Goal: Information Seeking & Learning: Learn about a topic

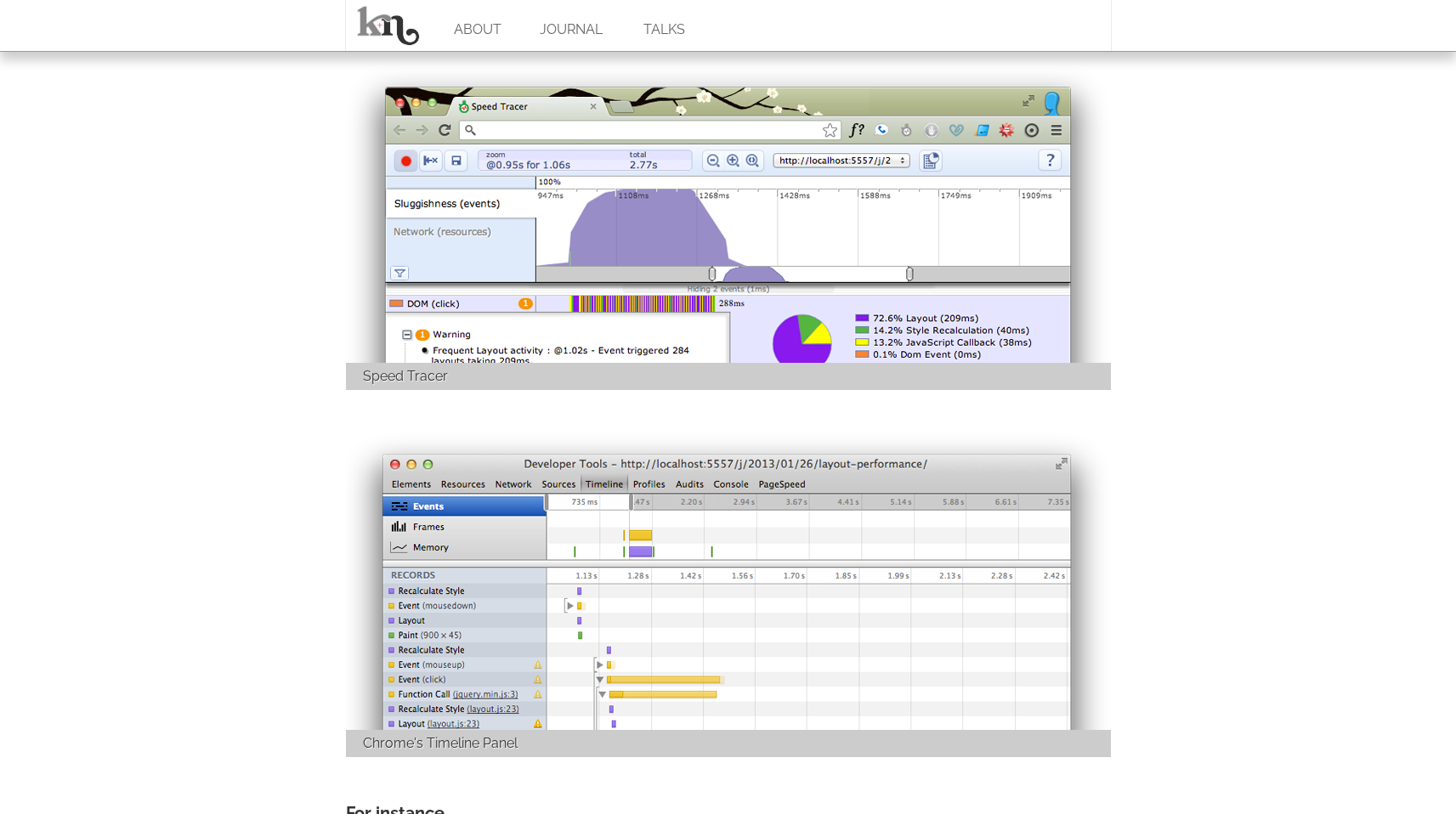
scroll to position [2178, 0]
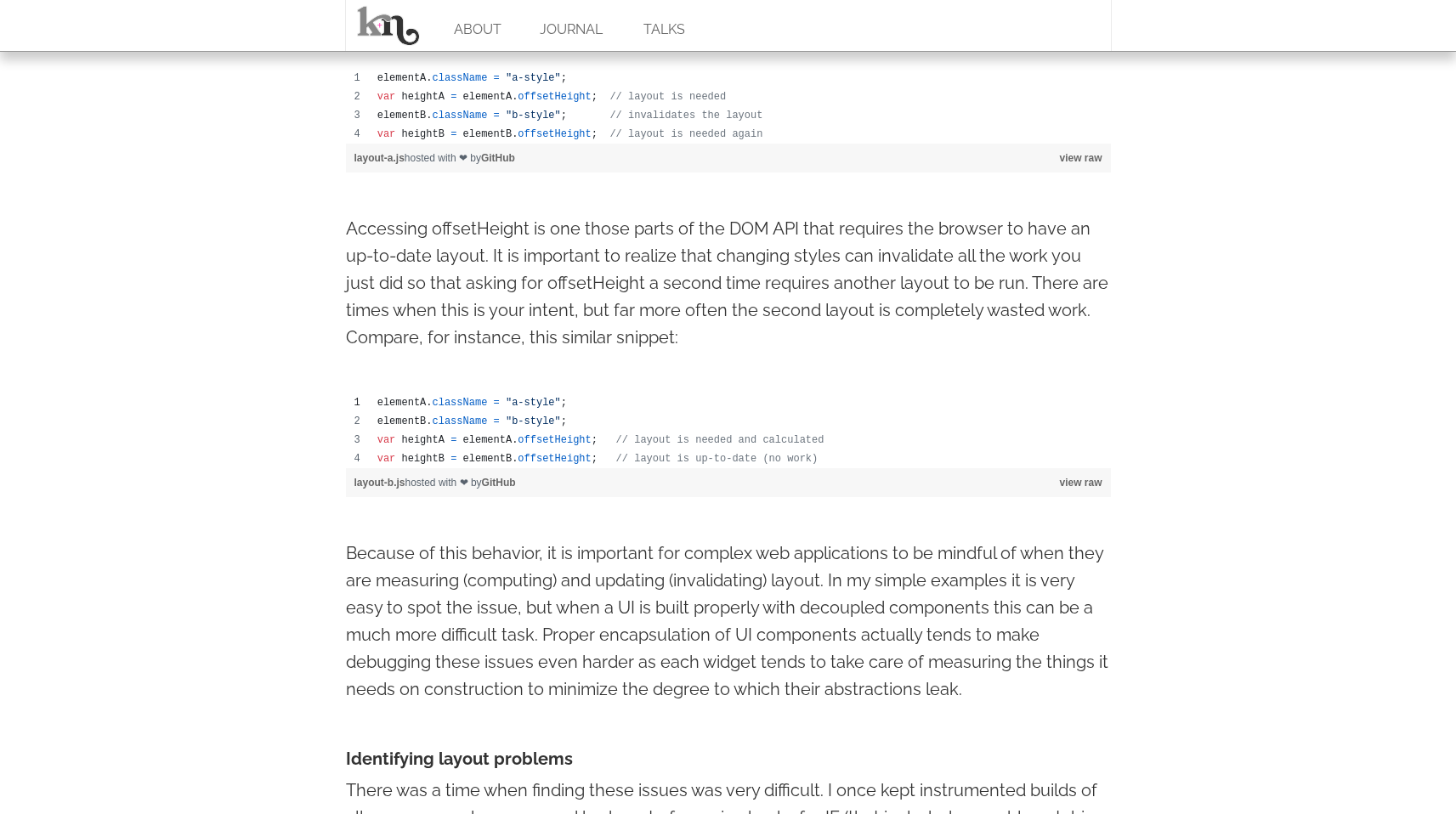
scroll to position [1130, 0]
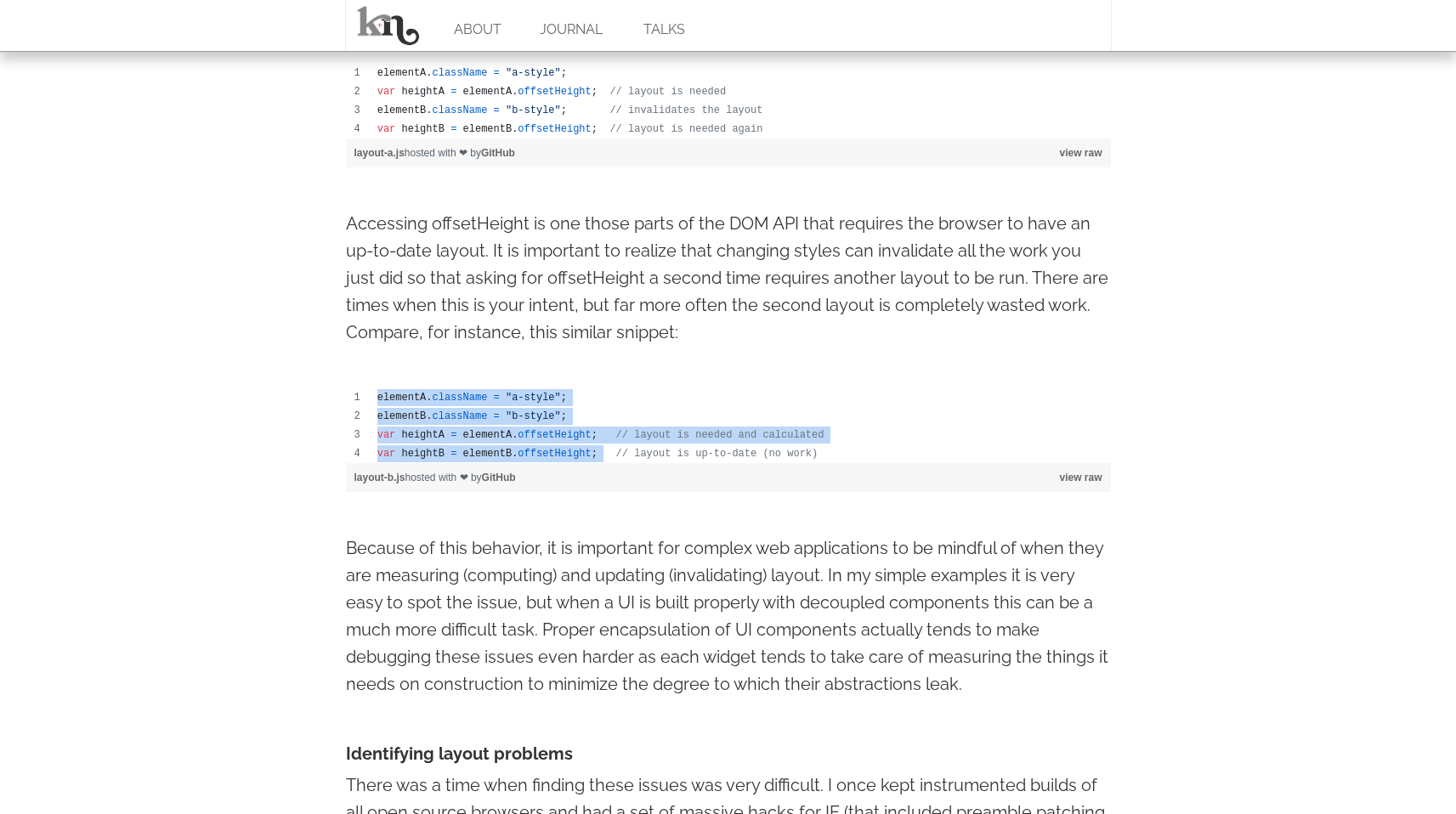
drag, startPoint x: 374, startPoint y: 393, endPoint x: 606, endPoint y: 450, distance: 238.9
click at [606, 450] on tbody "elementA . className = "a-style" ; elementB . className = "b-style" ; var heigh…" at bounding box center [728, 426] width 765 height 75
copy tbody "elementA . className = "a-style" ; elementB . className = "b-style" ; var heigh…"
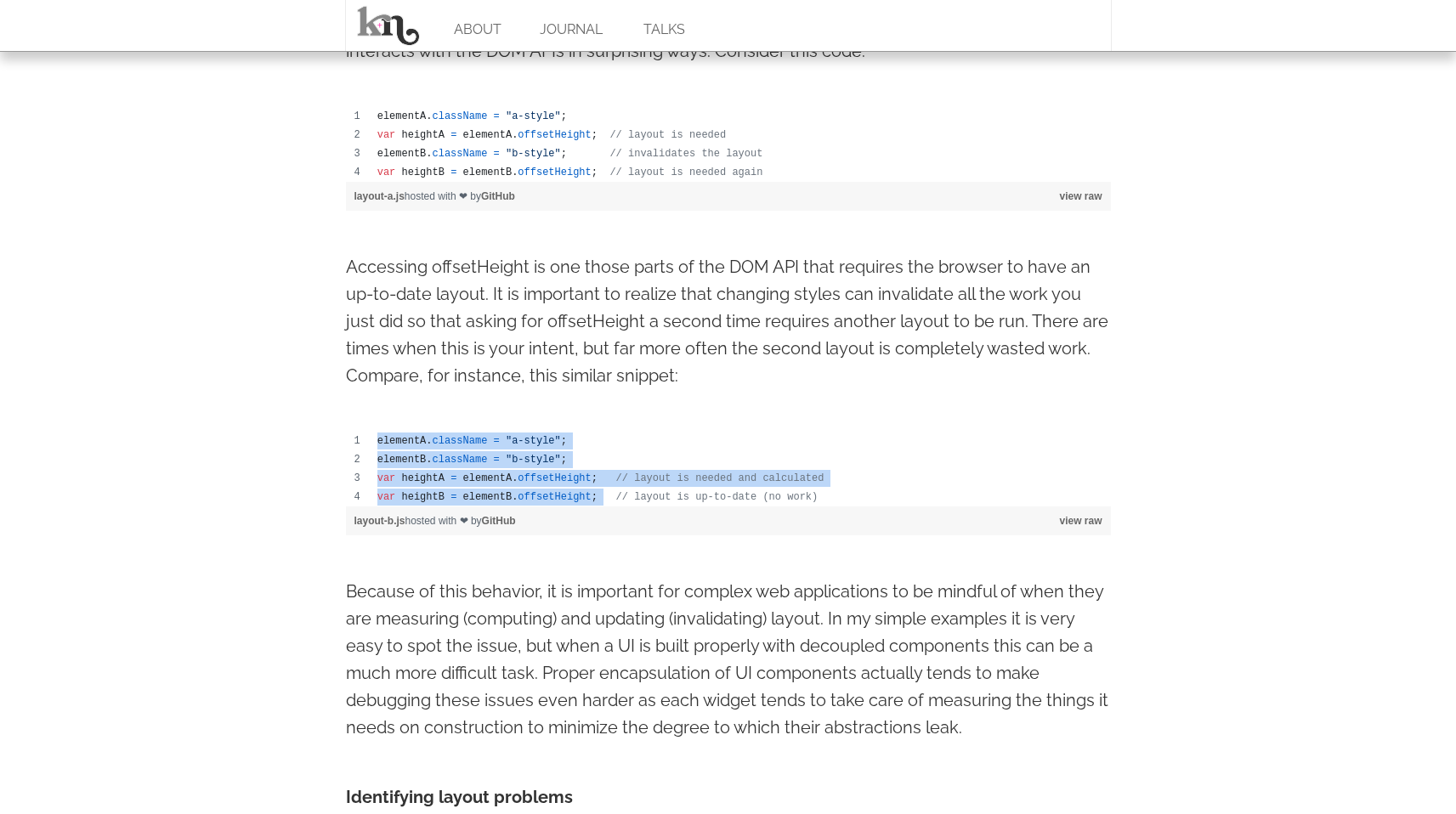
scroll to position [1039, 0]
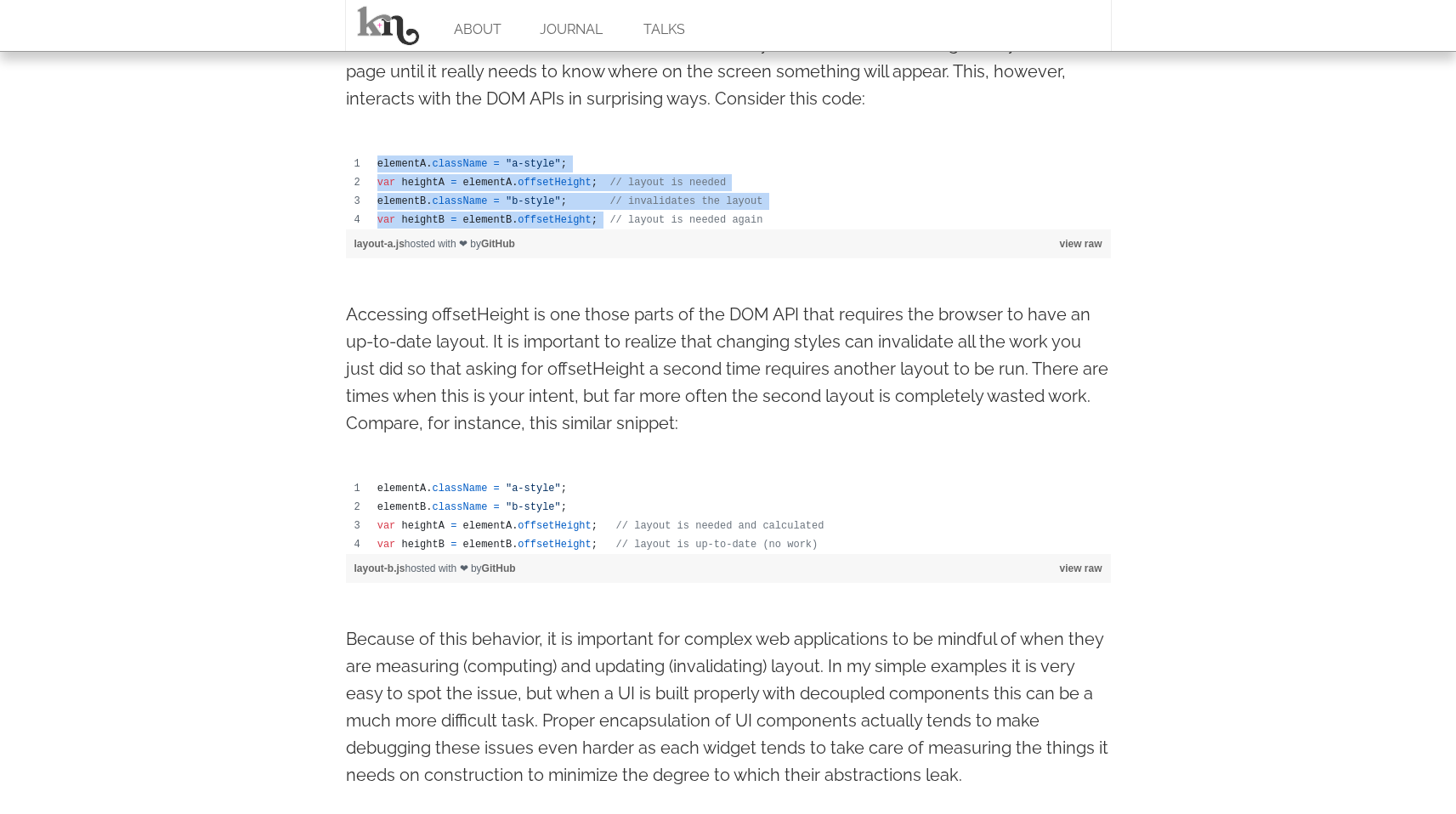
drag, startPoint x: 377, startPoint y: 158, endPoint x: 605, endPoint y: 217, distance: 235.5
click at [605, 217] on tbody "elementA . className = "a-style" ; var heightA = elementA . offsetHeight ; // l…" at bounding box center [728, 192] width 765 height 75
copy tbody "elementA . className = "a-style" ; var heightA = elementA . offsetHeight ; // l…"
